Goal: Task Accomplishment & Management: Use online tool/utility

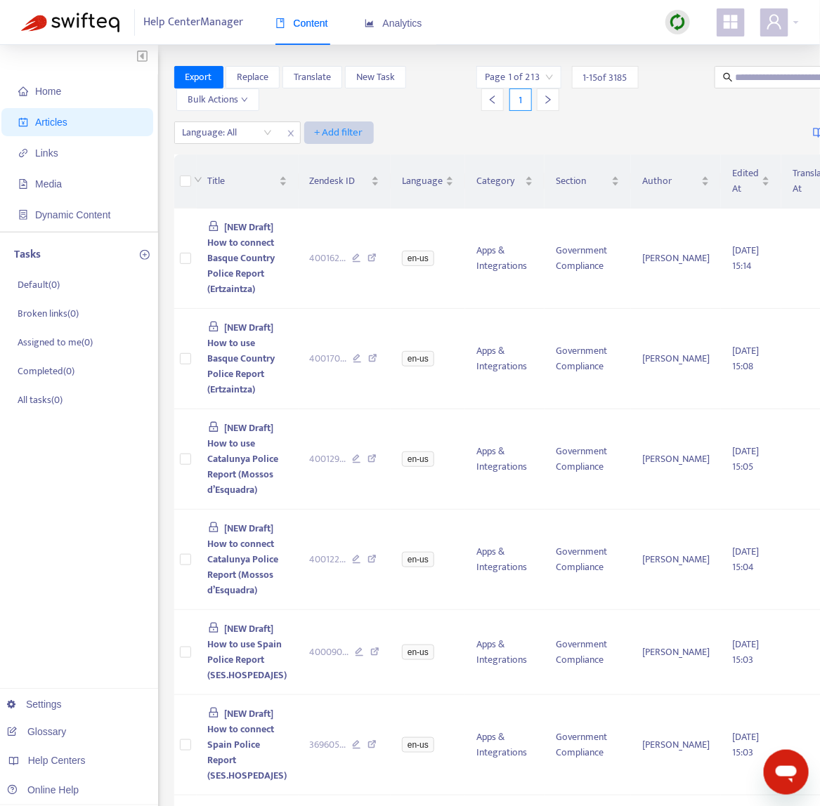
click at [325, 133] on span "+ Add filter" at bounding box center [339, 132] width 48 height 17
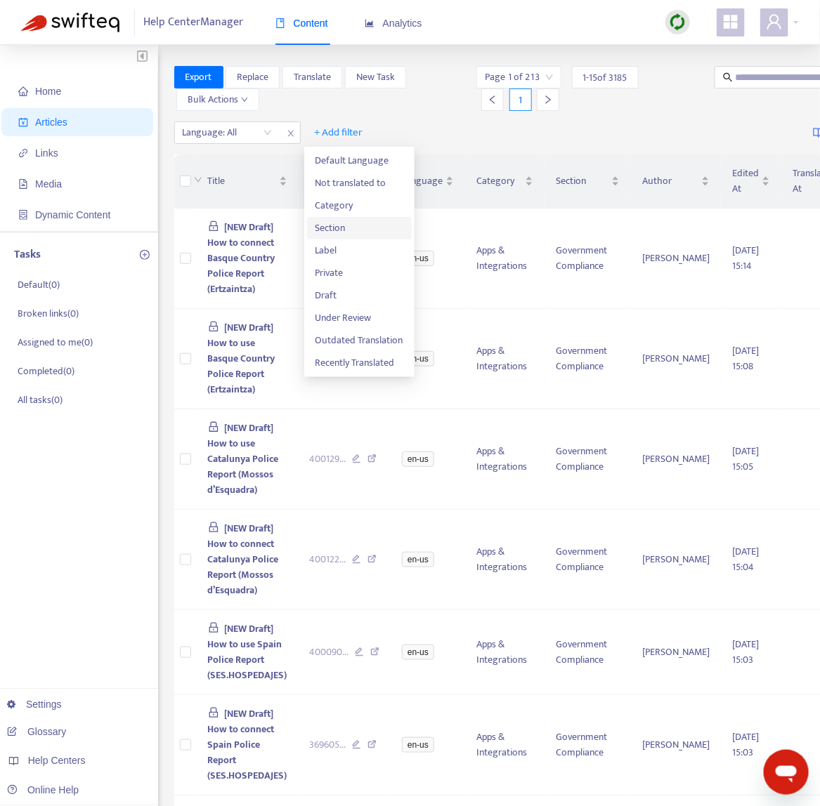
click at [367, 224] on span "Section" at bounding box center [359, 228] width 88 height 15
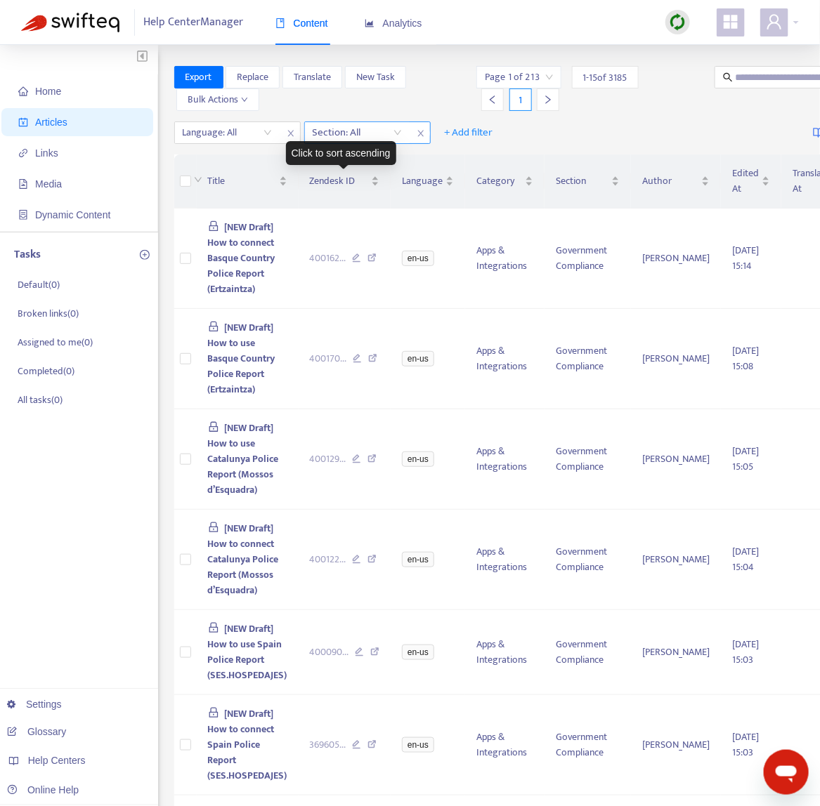
click at [372, 137] on div at bounding box center [350, 132] width 85 height 17
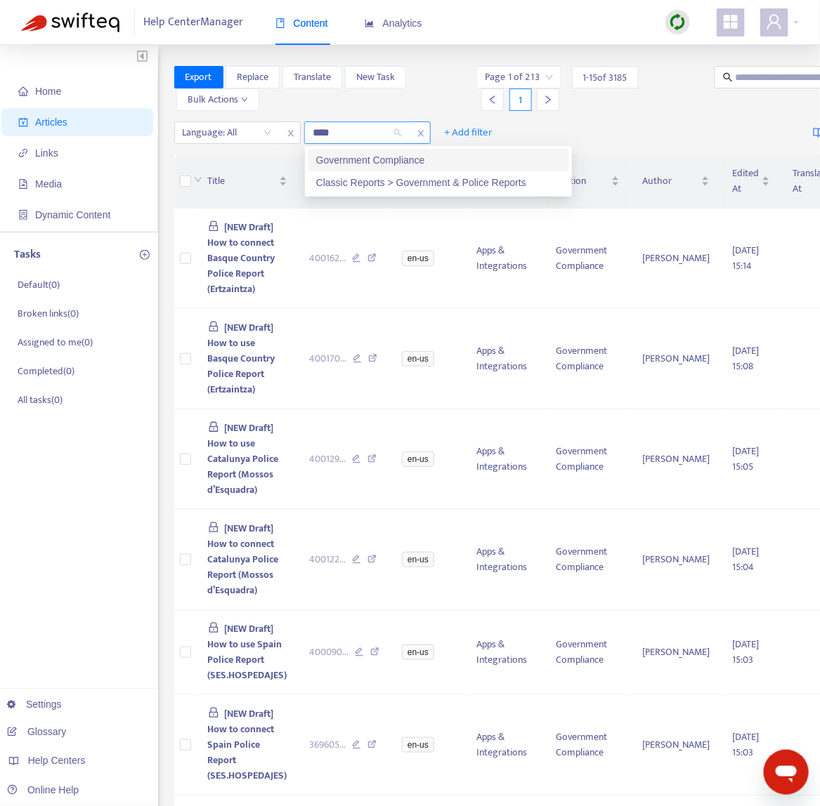
type input "*****"
click at [372, 151] on div "Government Compliance" at bounding box center [438, 160] width 261 height 22
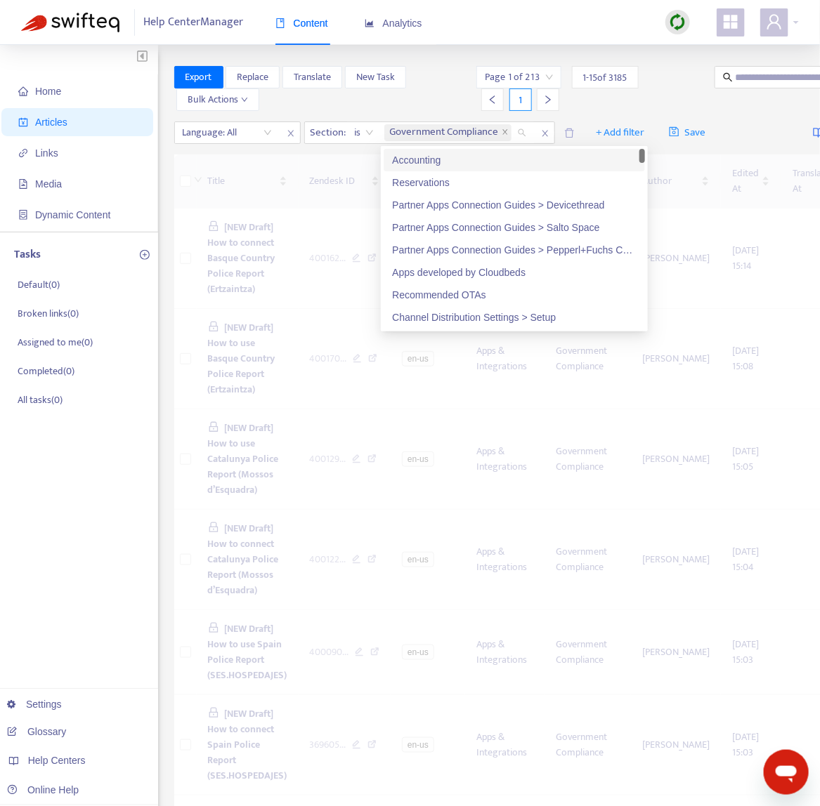
click at [643, 99] on div "Page 1 of 213 1 - 15 of 3185 1" at bounding box center [587, 88] width 222 height 45
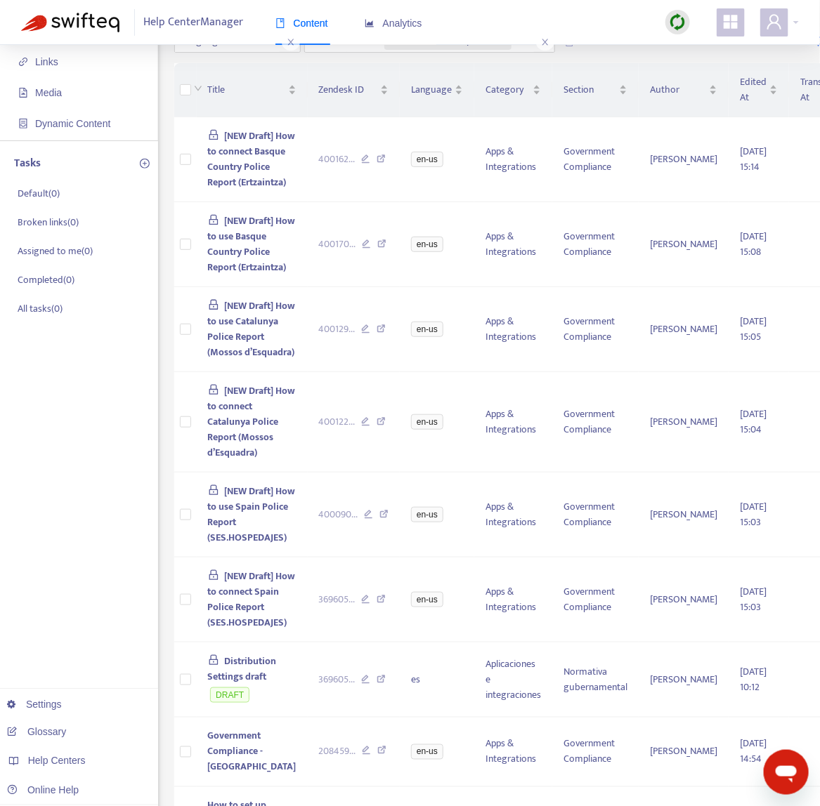
scroll to position [93, 0]
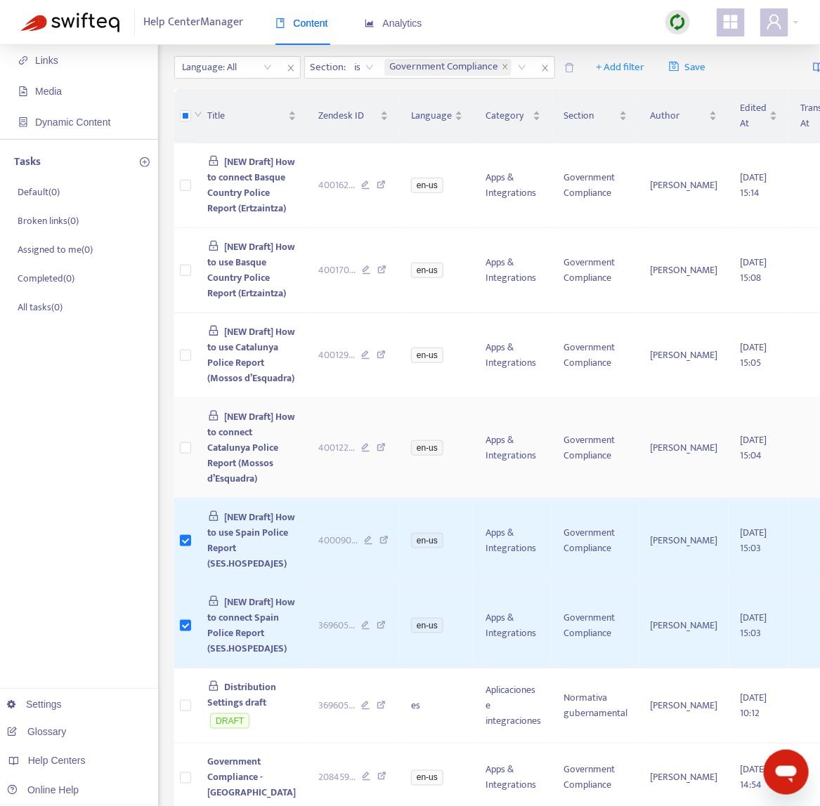
click at [193, 490] on td at bounding box center [185, 448] width 22 height 100
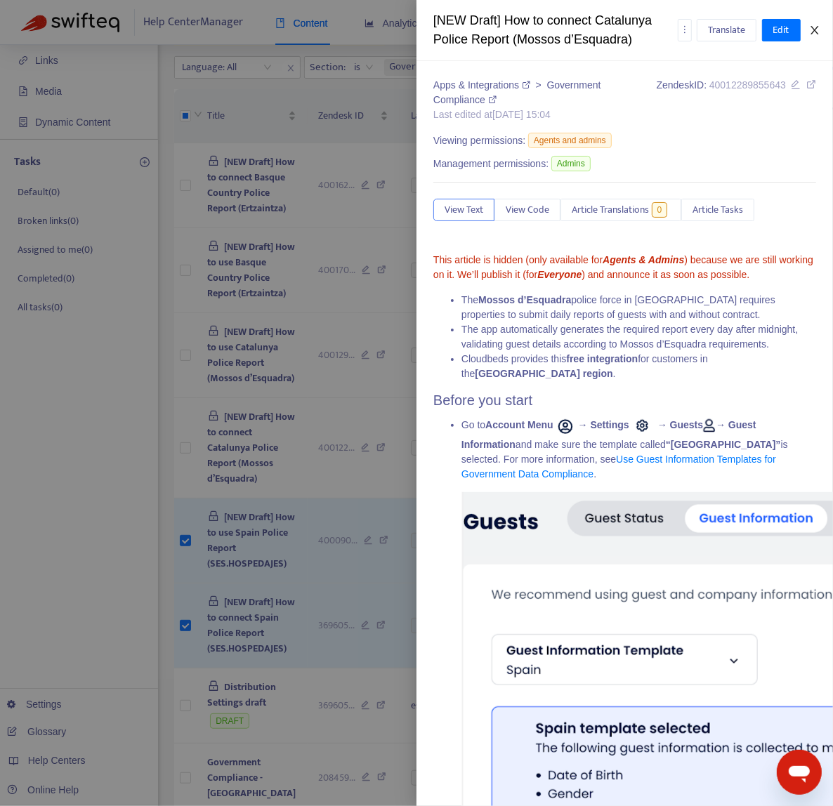
click at [813, 25] on icon "close" at bounding box center [814, 30] width 11 height 11
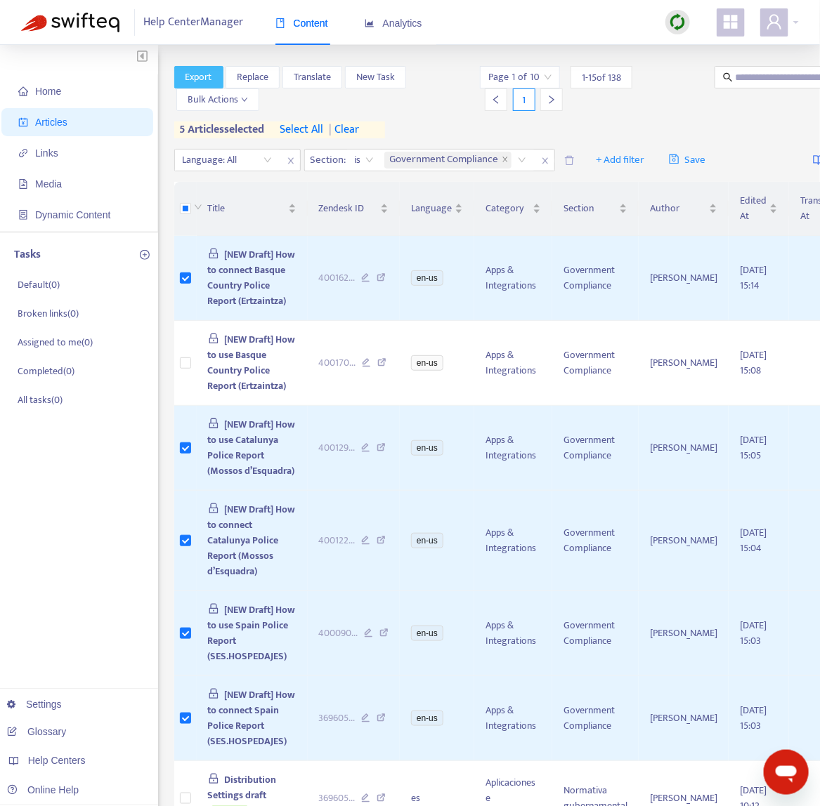
click at [202, 72] on span "Export" at bounding box center [198, 77] width 27 height 15
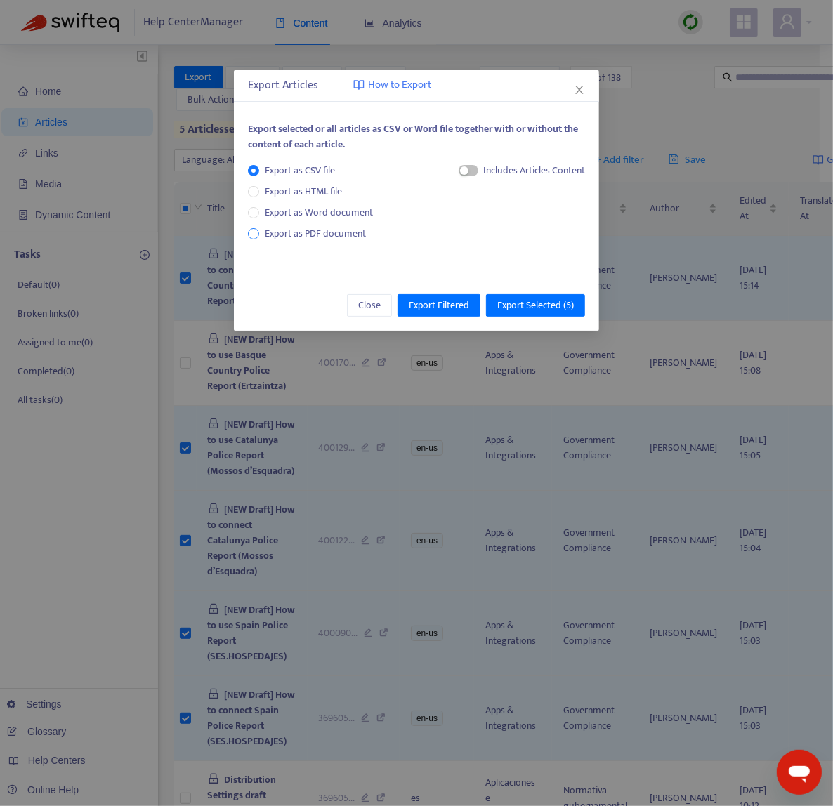
click at [352, 238] on span "Export as PDF document" at bounding box center [315, 233] width 101 height 16
click at [483, 169] on div "Each article in a separate file" at bounding box center [527, 170] width 115 height 15
click at [445, 170] on span "button" at bounding box center [455, 170] width 20 height 11
click at [537, 299] on span "Export Selected ( 5 )" at bounding box center [535, 305] width 77 height 15
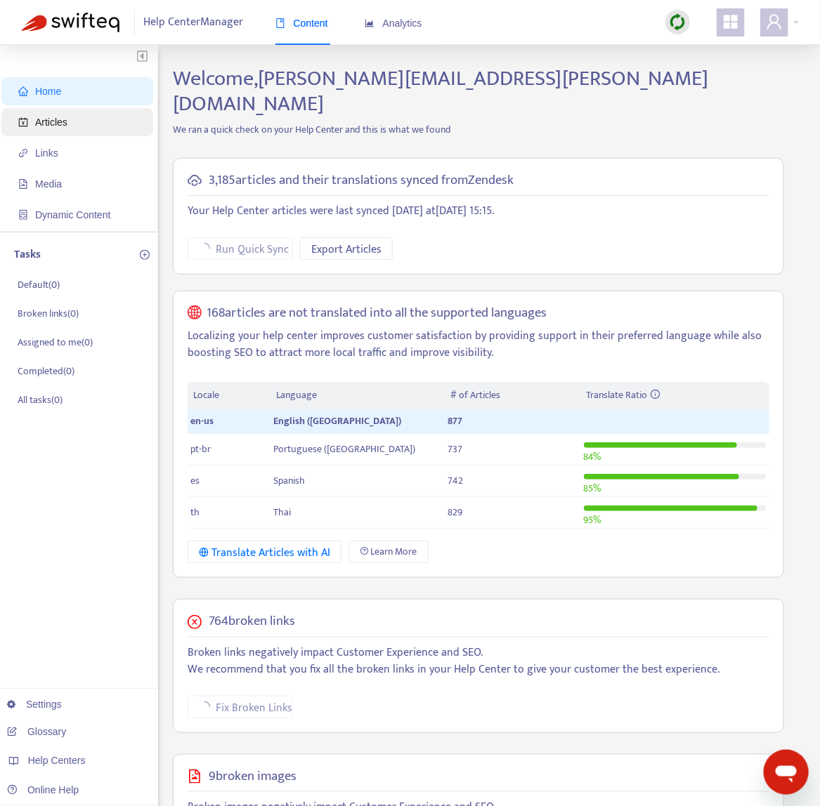
click at [66, 129] on span "Articles" at bounding box center [80, 122] width 124 height 28
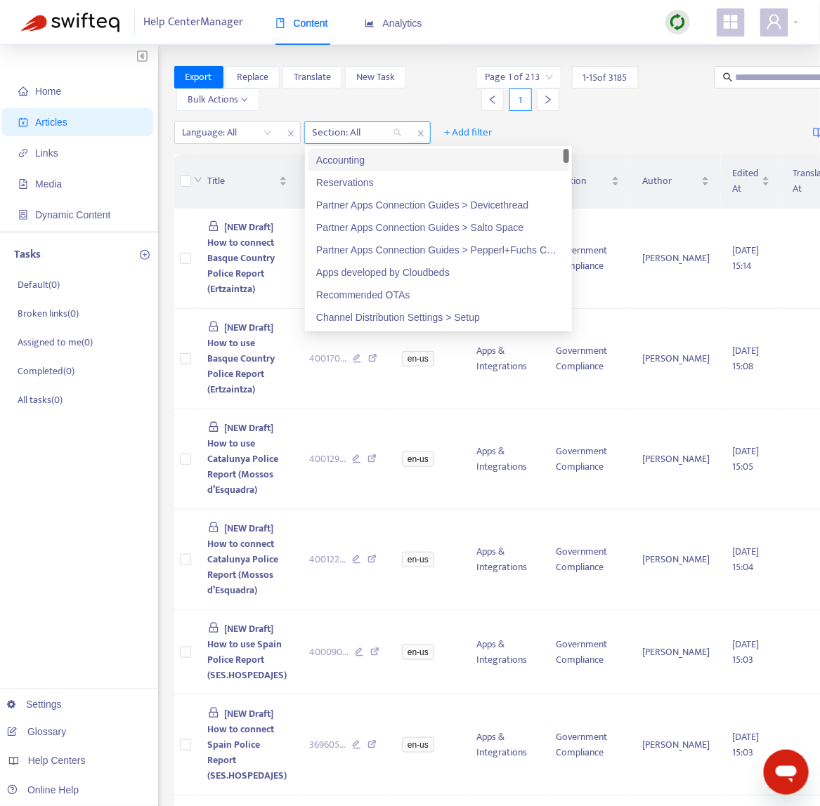
click at [374, 131] on div at bounding box center [350, 132] width 85 height 17
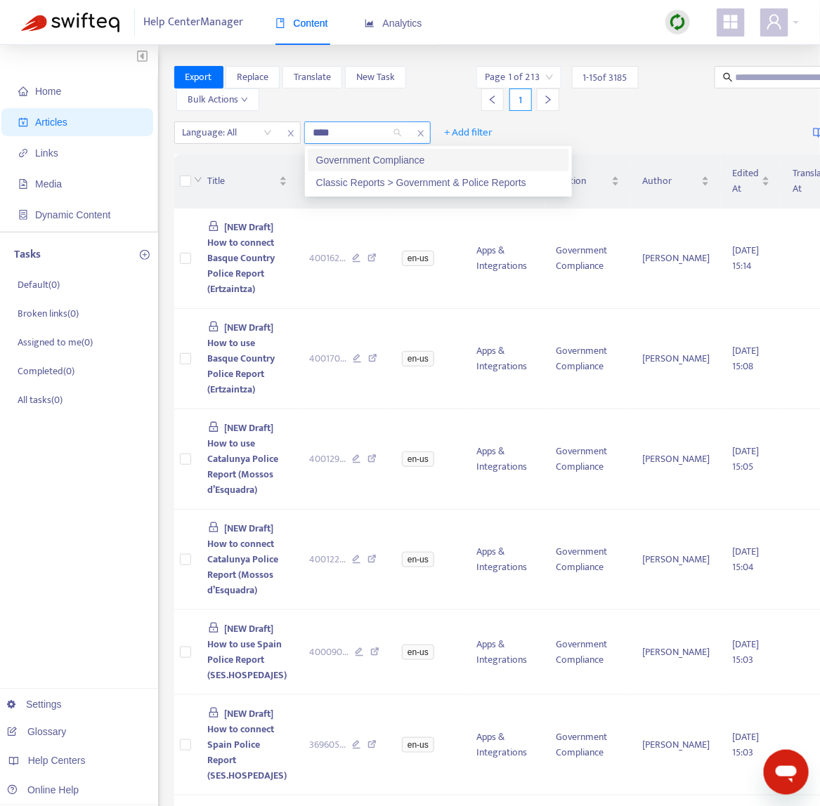
type input "*****"
click at [464, 155] on div "Government Compliance" at bounding box center [438, 159] width 244 height 15
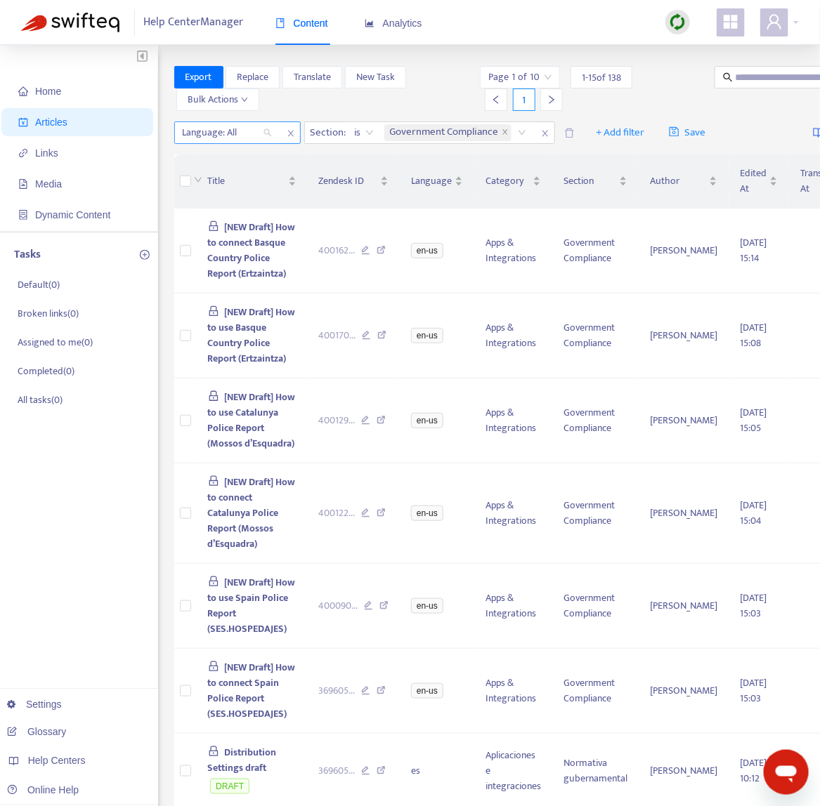
click at [243, 124] on div at bounding box center [220, 132] width 85 height 17
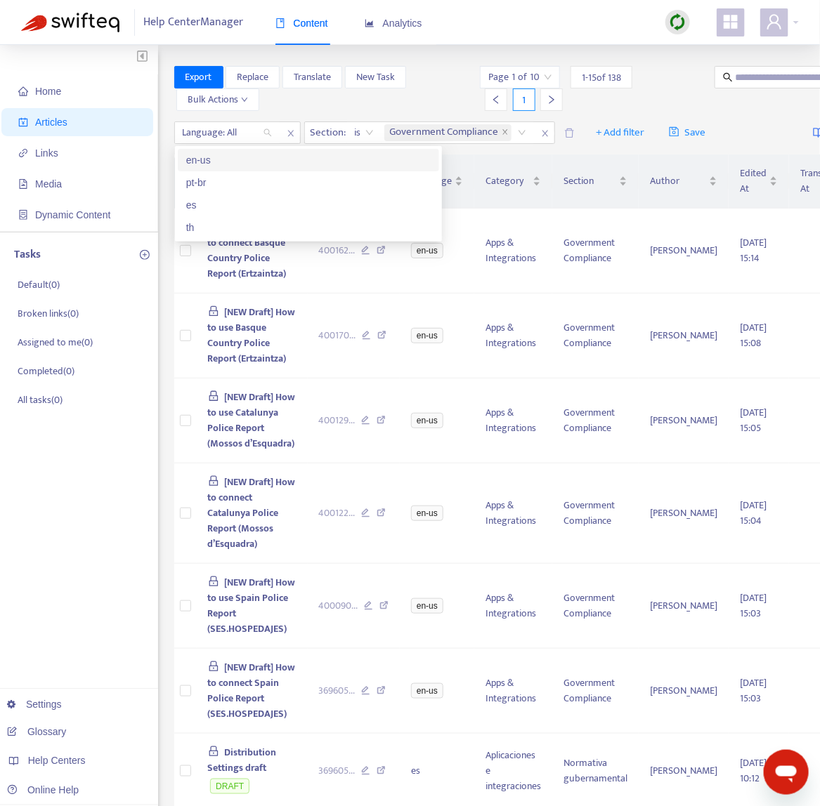
click at [246, 157] on div "en-us" at bounding box center [308, 159] width 244 height 15
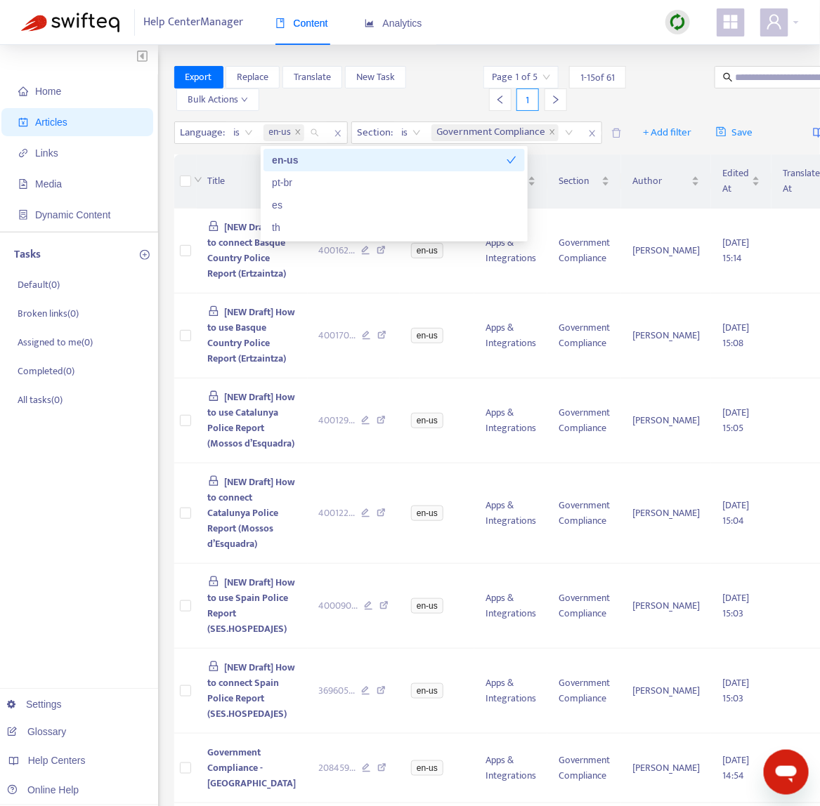
click at [139, 451] on div "Home Articles Links Media Dynamic Content Tasks Default ( 0 ) Broken links ( 0 …" at bounding box center [79, 765] width 158 height 1440
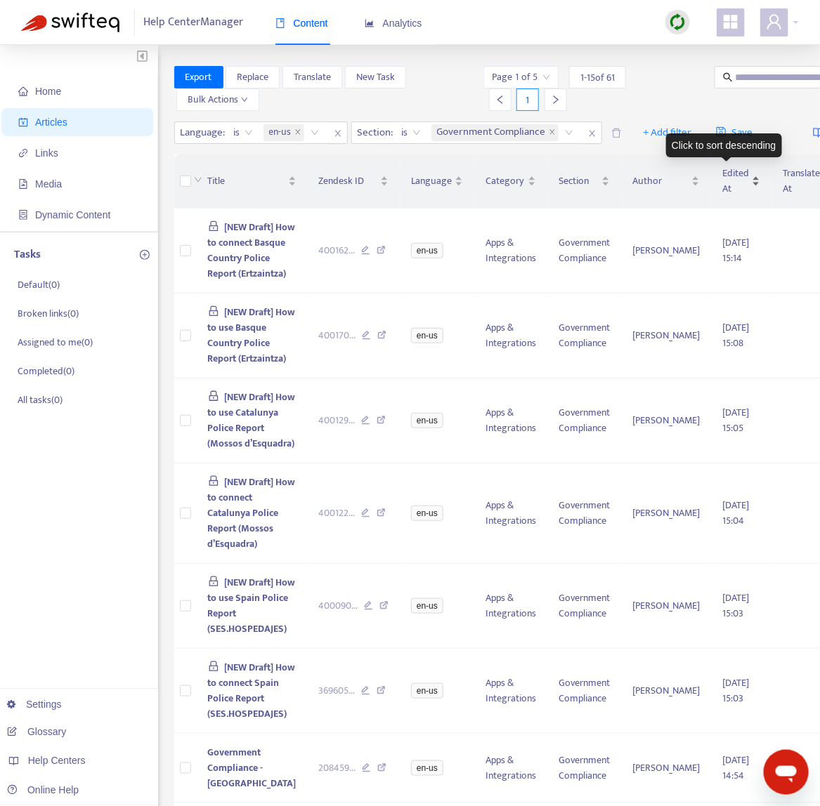
click at [725, 187] on span "Edited At" at bounding box center [735, 181] width 27 height 31
click at [737, 189] on div "Edited At" at bounding box center [741, 181] width 38 height 31
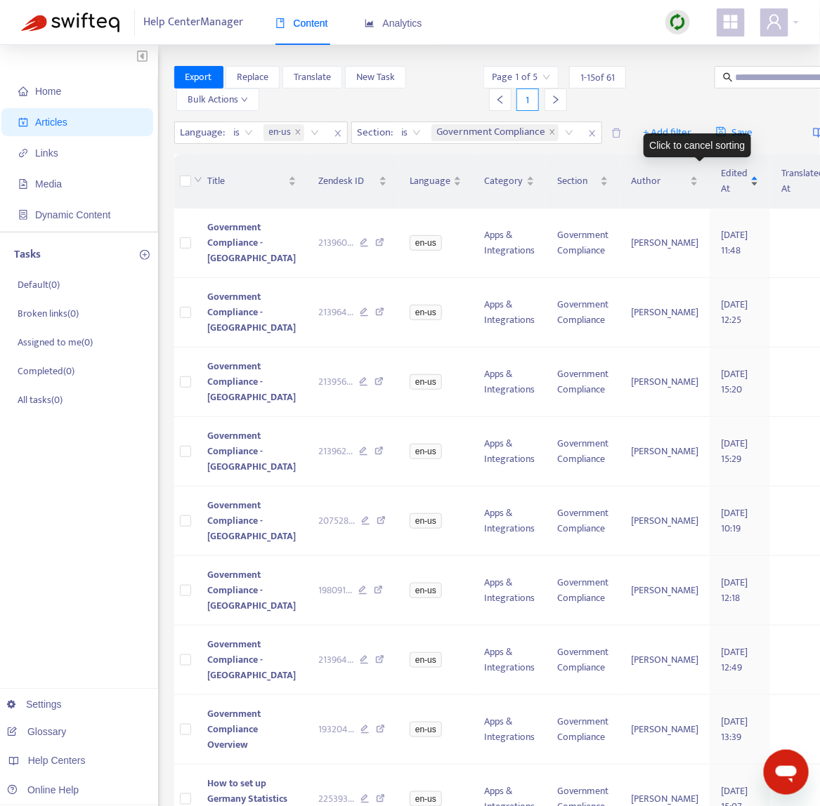
click at [721, 182] on div "Edited At" at bounding box center [740, 181] width 38 height 31
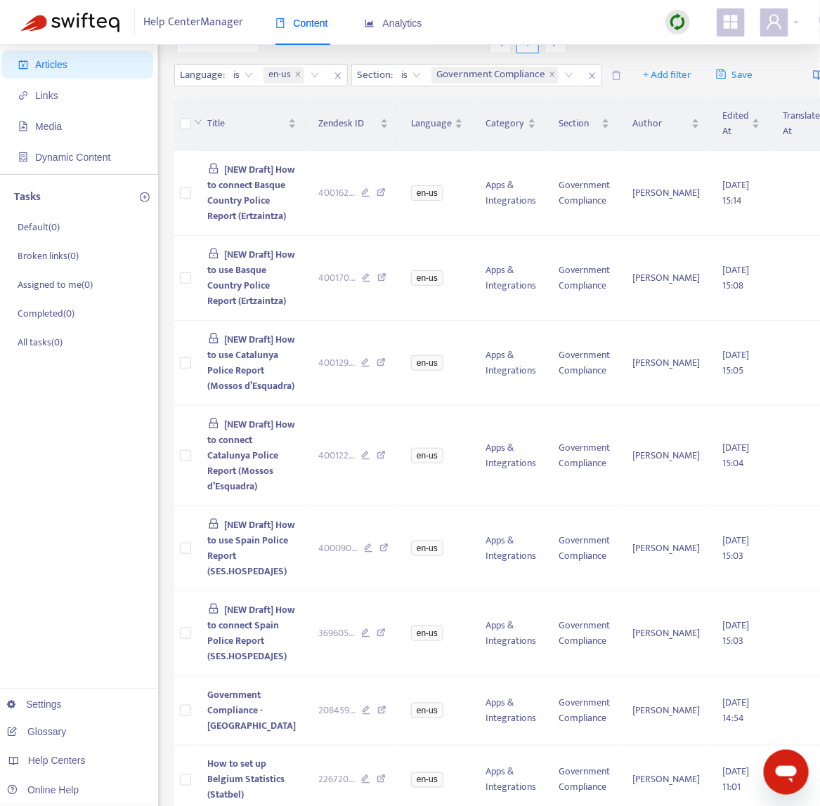
scroll to position [76, 0]
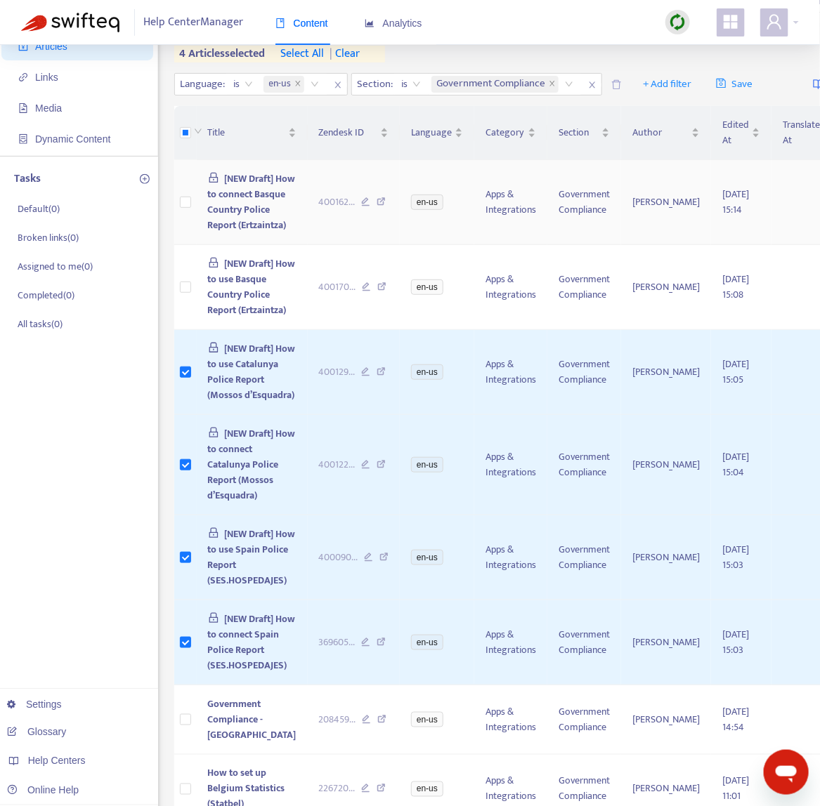
click at [192, 214] on td at bounding box center [185, 202] width 22 height 85
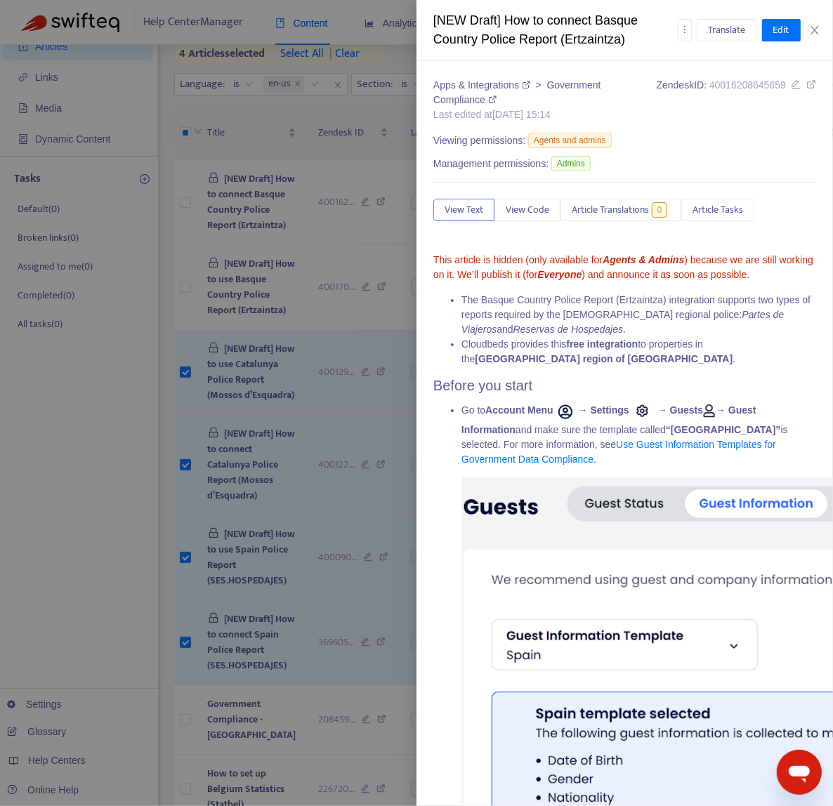
click at [206, 252] on div at bounding box center [416, 403] width 833 height 806
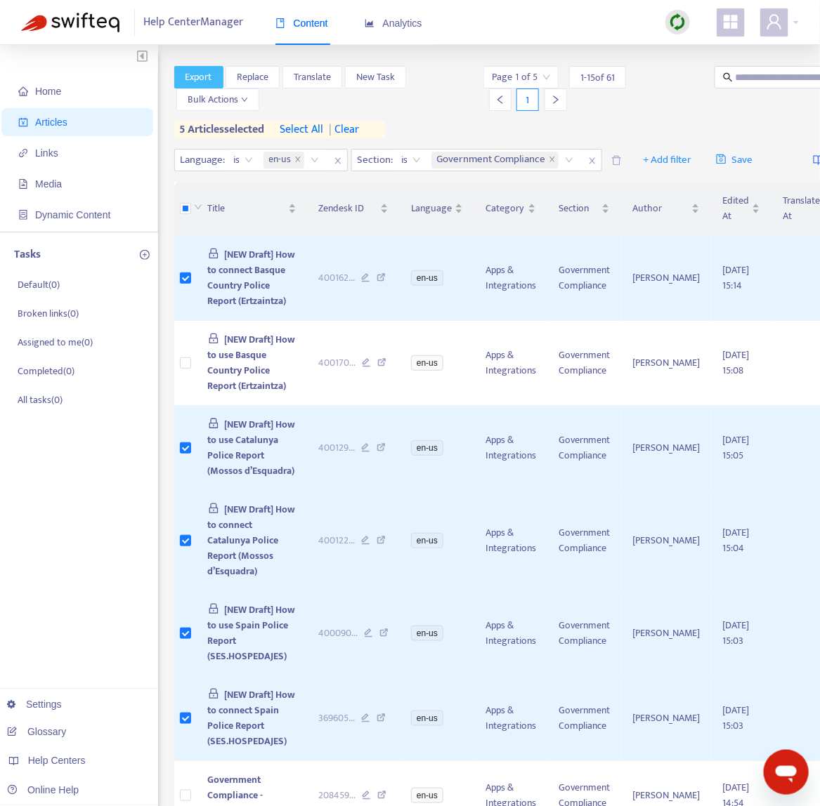
click at [209, 81] on span "Export" at bounding box center [198, 77] width 27 height 15
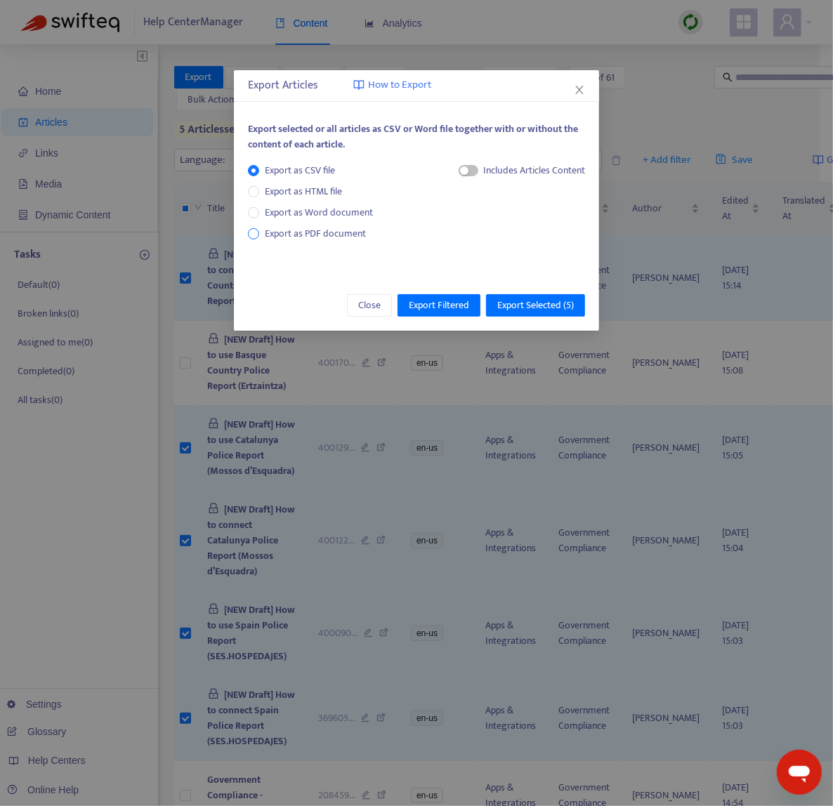
click at [298, 229] on span "Export as PDF document" at bounding box center [315, 233] width 101 height 16
click at [526, 311] on span "Export Selected ( 5 )" at bounding box center [535, 305] width 77 height 15
